Goal: Task Accomplishment & Management: Manage account settings

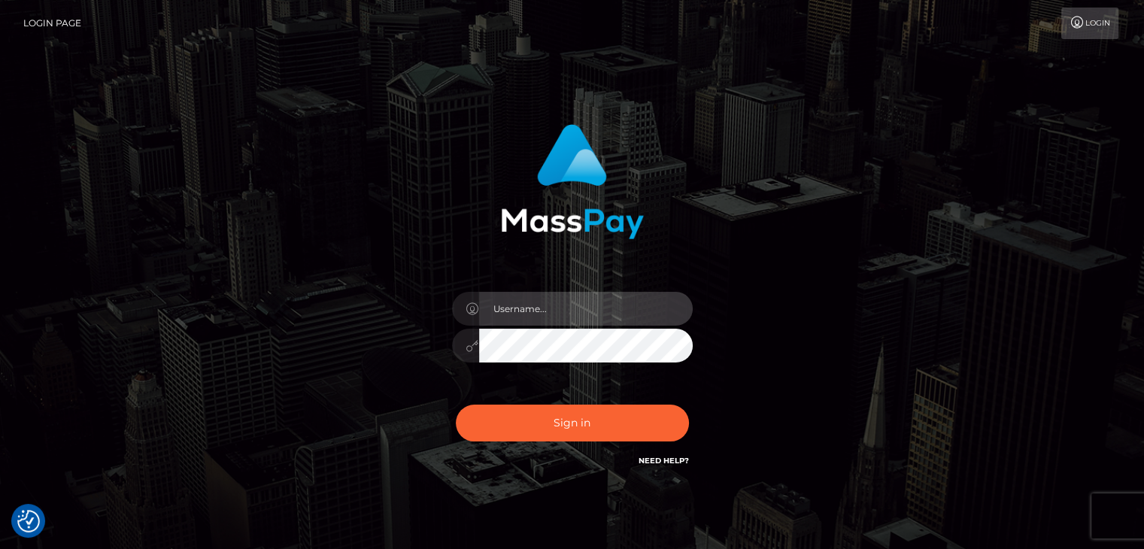
type input "Edward"
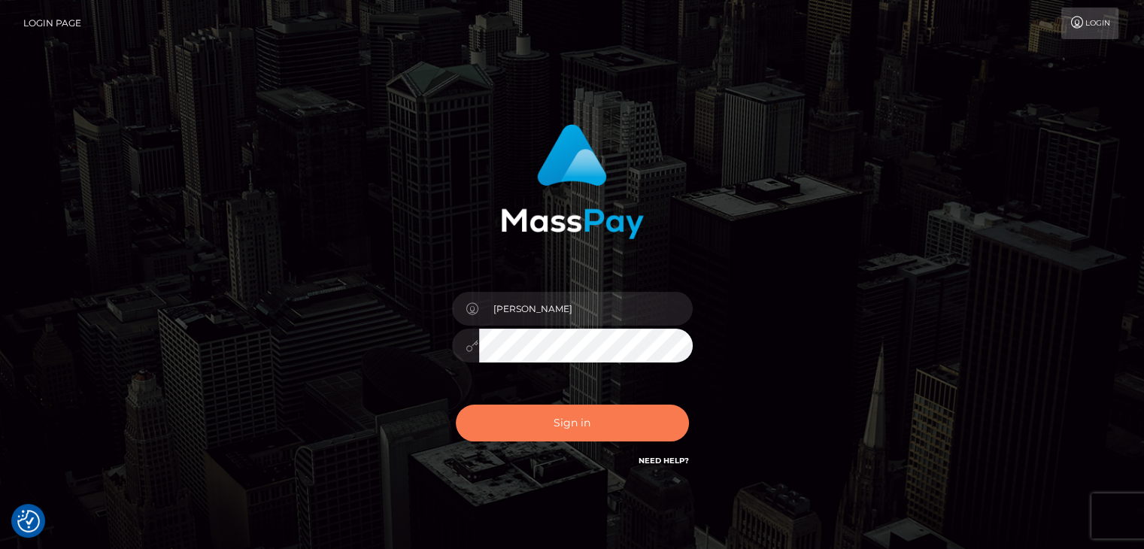
click at [584, 417] on button "Sign in" at bounding box center [572, 423] width 233 height 37
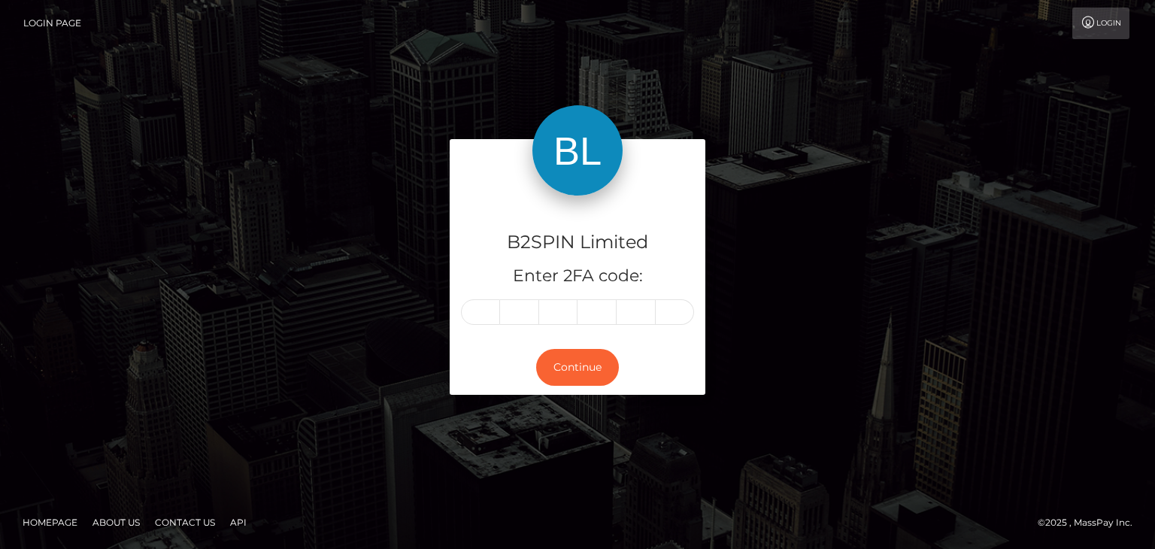
click at [487, 316] on input "text" at bounding box center [480, 312] width 39 height 26
type input "4"
type input "2"
type input "5"
type input "8"
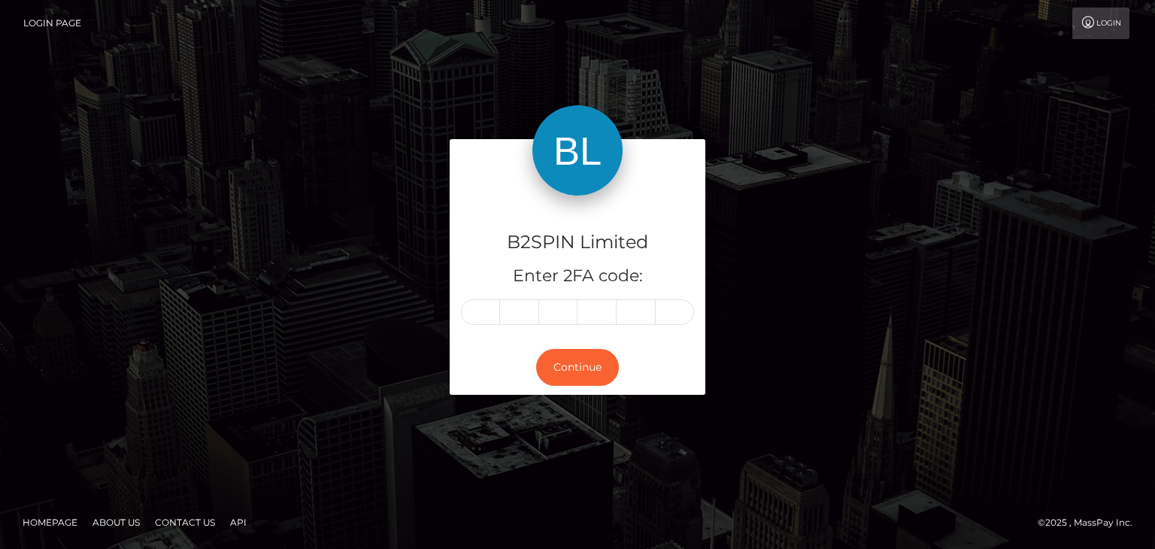
type input "4"
type input "8"
click at [571, 365] on button "Continue" at bounding box center [577, 367] width 83 height 37
click at [568, 368] on button "Continue" at bounding box center [577, 367] width 83 height 37
drag, startPoint x: 756, startPoint y: 219, endPoint x: 662, endPoint y: 62, distance: 183.1
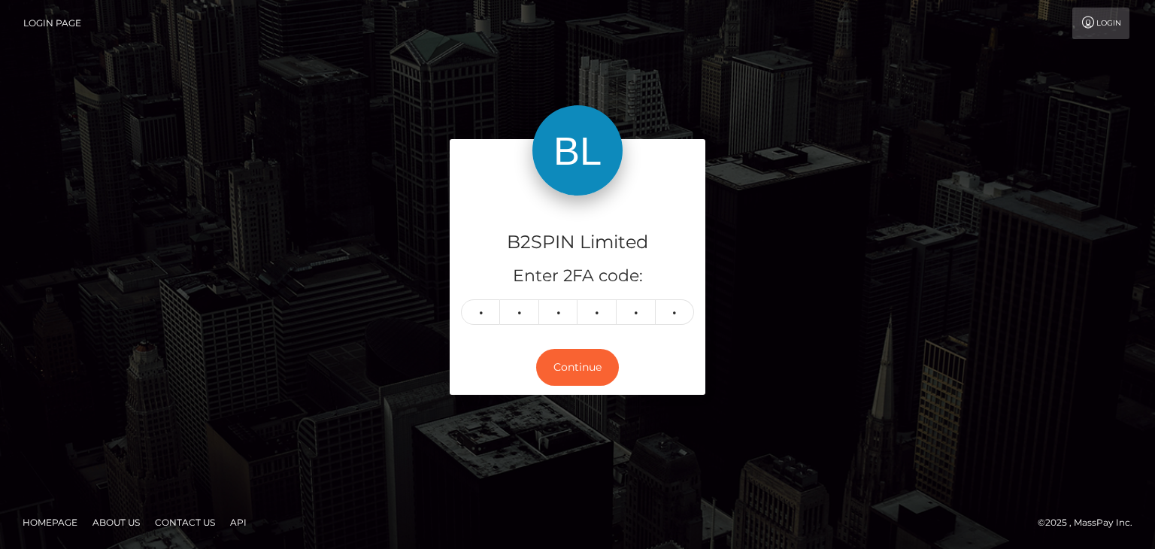
click at [756, 219] on div "B2SPIN Limited Enter 2FA code: 4 2 5 8 4 8 425848 Continue" at bounding box center [577, 274] width 857 height 270
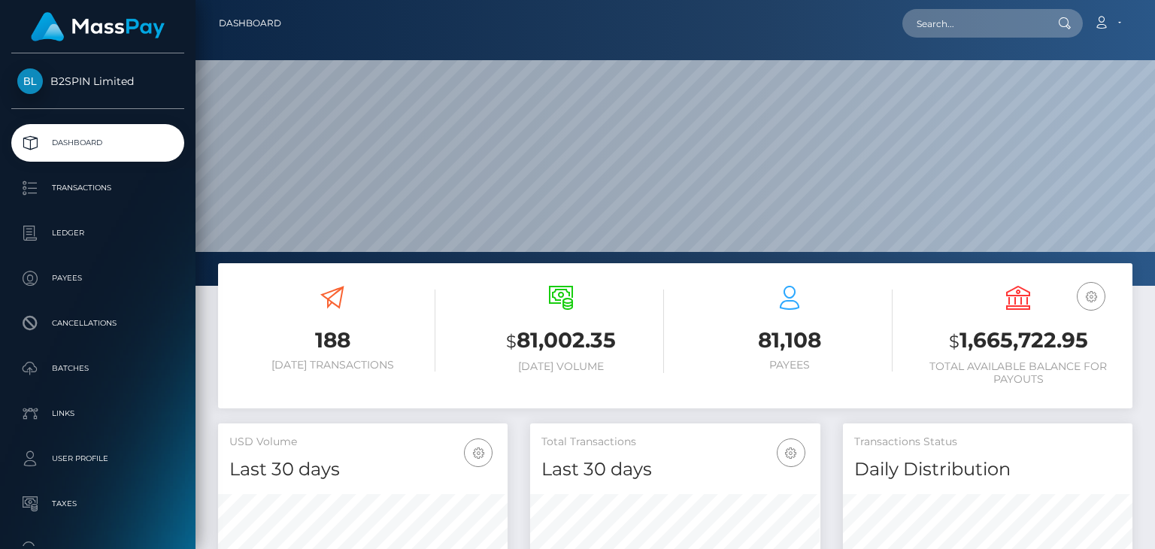
scroll to position [266, 289]
click at [1011, 350] on h3 "$ 1,665,722.95" at bounding box center [1018, 341] width 206 height 31
copy h3 "1,665,722.95"
